Goal: Find specific fact: Find specific fact

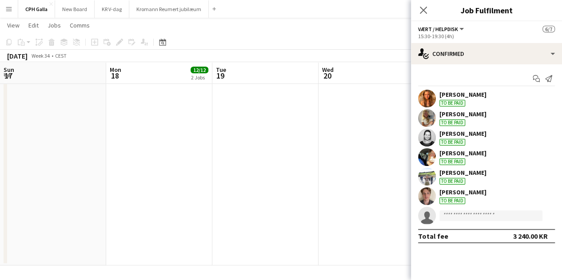
scroll to position [89, 0]
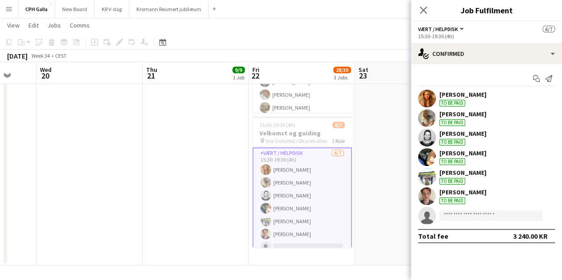
click at [180, 182] on app-date-cell "09:30-18:30 (9h) 9/9 Opbygning pin Øksnehallen 1 Role Opbygning [DATE] 09:30-18…" at bounding box center [196, 54] width 106 height 423
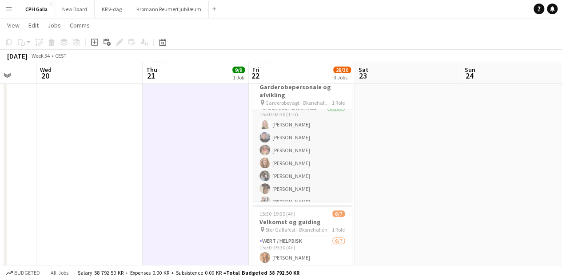
scroll to position [0, 0]
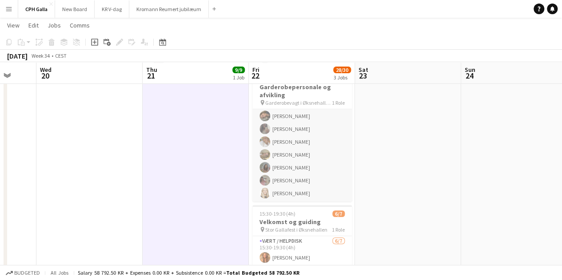
click at [313, 176] on app-card-role "Gaderobe personale 16/16 15:30-02:30 (11h) [PERSON_NAME] [PERSON_NAME] [PERSON_…" at bounding box center [301, 90] width 99 height 223
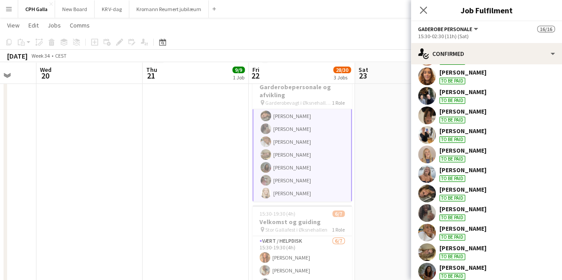
scroll to position [133, 0]
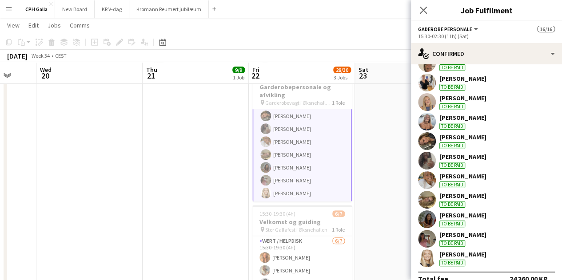
click at [422, 239] on app-user-avatar at bounding box center [427, 239] width 18 height 18
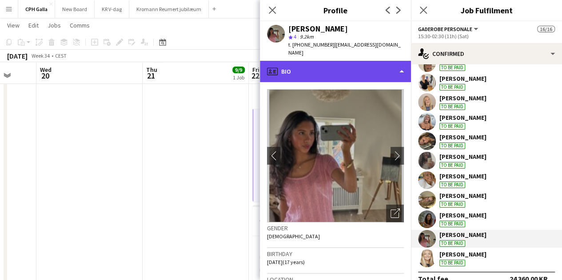
click at [323, 61] on div "profile Bio" at bounding box center [335, 71] width 151 height 21
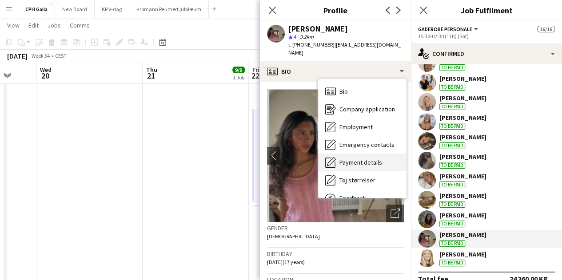
click at [355, 159] on span "Payment details" at bounding box center [360, 163] width 43 height 8
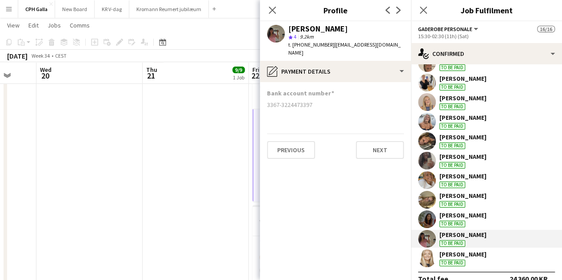
drag, startPoint x: 313, startPoint y: 97, endPoint x: 267, endPoint y: 101, distance: 46.4
click at [267, 101] on div "Bank account number [FINANCIAL_ID]" at bounding box center [335, 102] width 137 height 27
copy div "3367-3224473397"
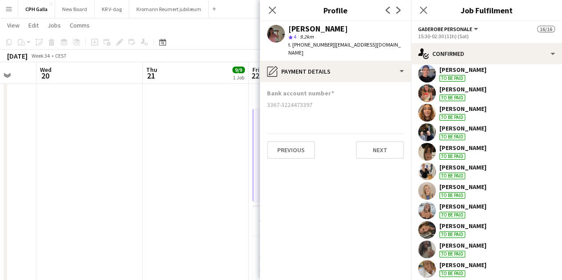
click at [471, 209] on div "[PERSON_NAME]" at bounding box center [462, 206] width 47 height 8
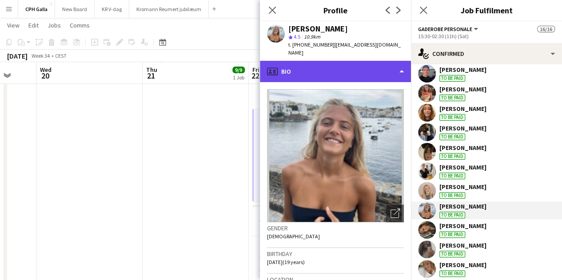
click at [317, 65] on div "profile Bio" at bounding box center [335, 71] width 151 height 21
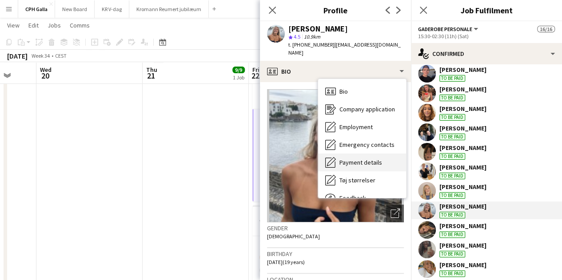
click at [358, 159] on span "Payment details" at bounding box center [360, 163] width 43 height 8
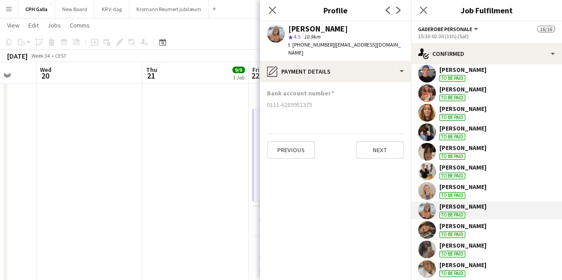
drag, startPoint x: 316, startPoint y: 95, endPoint x: 265, endPoint y: 102, distance: 51.4
click at [265, 102] on app-section-data-types "Bank account number [FINANCIAL_ID] Previous Next" at bounding box center [335, 181] width 151 height 198
copy div "0111-6289951375"
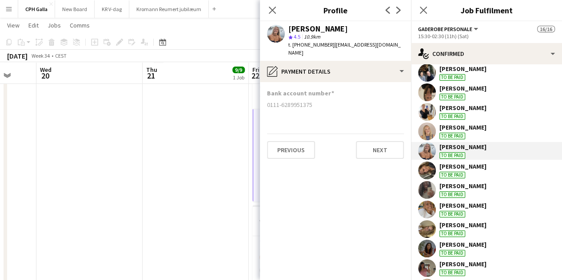
scroll to position [146, 0]
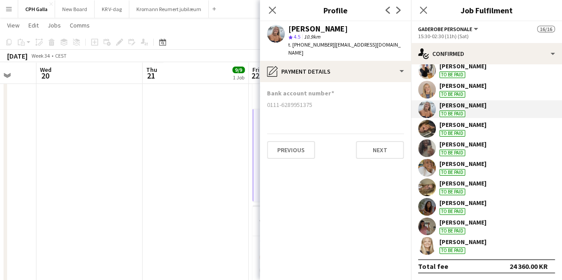
click at [487, 188] on div "[PERSON_NAME] To be paid" at bounding box center [486, 188] width 151 height 18
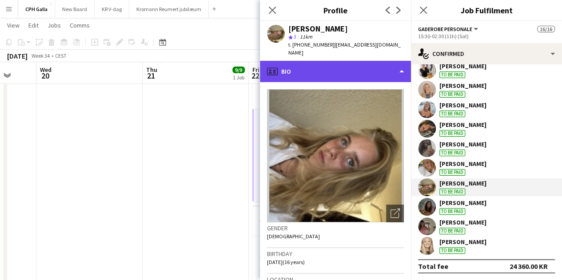
click at [335, 66] on div "profile Bio" at bounding box center [335, 71] width 151 height 21
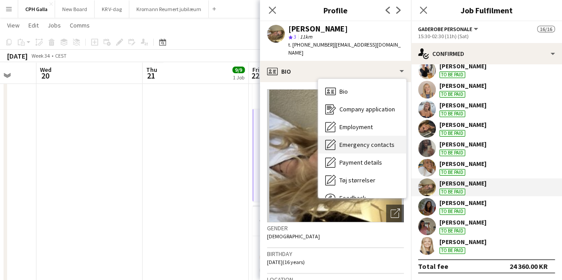
click at [349, 141] on span "Emergency contacts" at bounding box center [366, 145] width 55 height 8
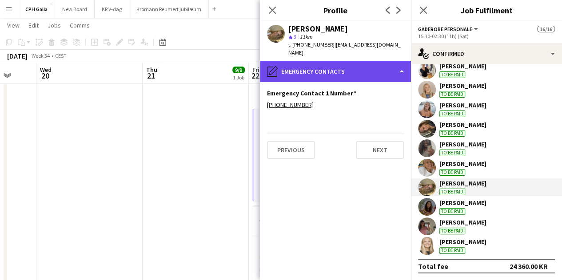
click at [313, 67] on div "pencil4 Emergency contacts" at bounding box center [335, 71] width 151 height 21
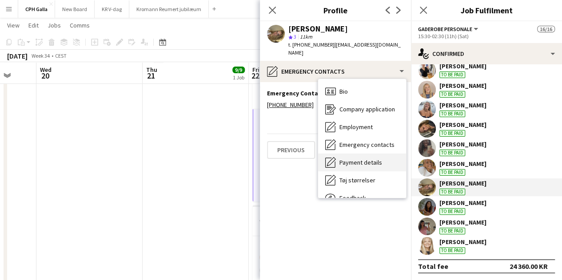
click at [356, 159] on span "Payment details" at bounding box center [360, 163] width 43 height 8
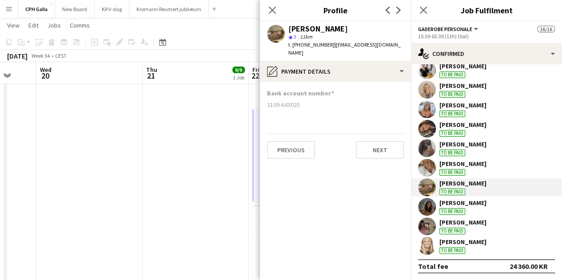
drag, startPoint x: 305, startPoint y: 96, endPoint x: 265, endPoint y: 99, distance: 41.0
click at [265, 99] on app-section-data-types "Bank account number [FINANCIAL_ID] Previous Next" at bounding box center [335, 181] width 151 height 198
copy div "3109-643025"
